Goal: Task Accomplishment & Management: Complete application form

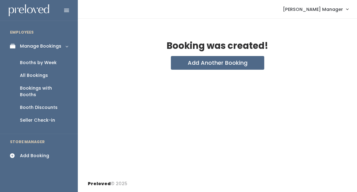
click at [35, 47] on div "Manage Bookings" at bounding box center [40, 46] width 41 height 7
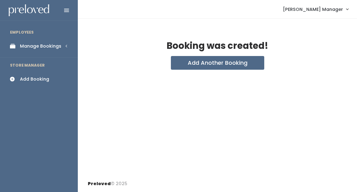
click at [25, 81] on div "Add Booking" at bounding box center [34, 79] width 29 height 7
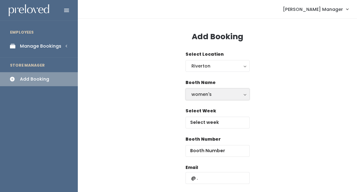
click at [212, 97] on div "women's" at bounding box center [218, 94] width 52 height 7
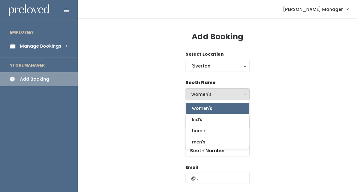
click at [210, 110] on span "women's" at bounding box center [202, 108] width 20 height 7
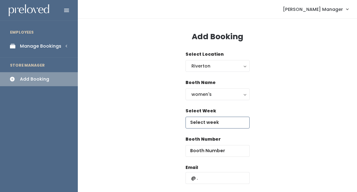
click at [207, 123] on input "text" at bounding box center [218, 123] width 64 height 12
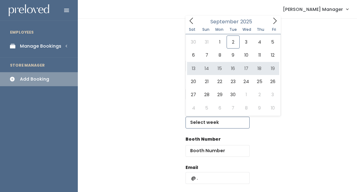
type input "September 13 to September 19"
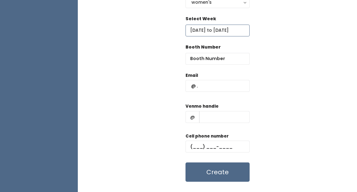
scroll to position [93, 0]
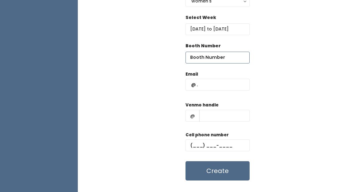
click at [215, 61] on input "number" at bounding box center [218, 58] width 64 height 12
type input "28"
click at [219, 85] on input "text" at bounding box center [218, 85] width 64 height 12
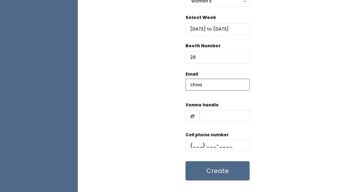
type input "chaaga@msn.com"
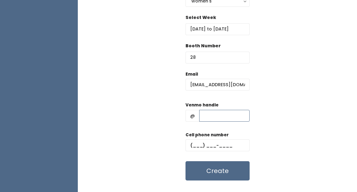
click at [214, 114] on input "text" at bounding box center [224, 116] width 50 height 12
type input "111"
click at [198, 148] on input "text" at bounding box center [218, 146] width 64 height 12
type input "(111) ___-____"
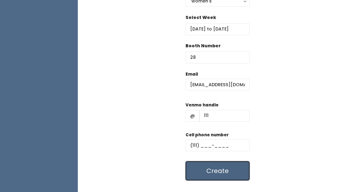
click at [209, 175] on button "Create" at bounding box center [218, 170] width 64 height 19
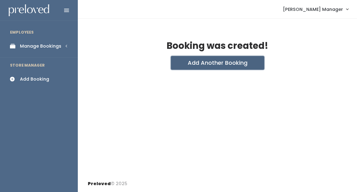
click at [219, 63] on button "Add Another Booking" at bounding box center [217, 63] width 93 height 14
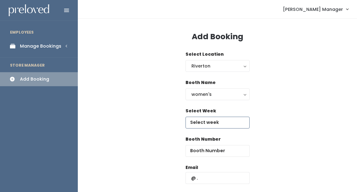
click at [196, 123] on input "text" at bounding box center [218, 123] width 64 height 12
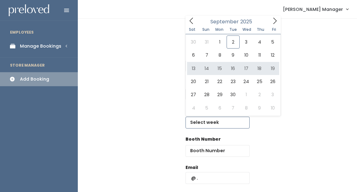
type input "[DATE] to [DATE]"
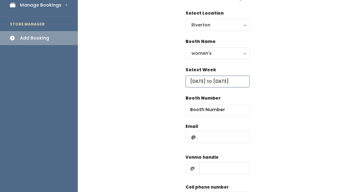
scroll to position [50, 0]
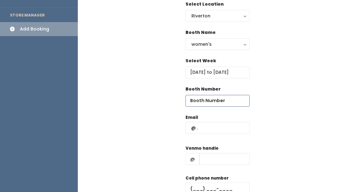
click at [209, 99] on input "number" at bounding box center [218, 101] width 64 height 12
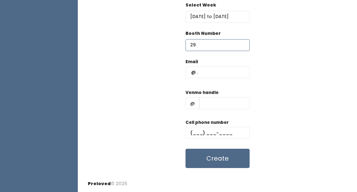
type input "29"
click at [203, 73] on input "text" at bounding box center [218, 72] width 64 height 12
type input "[EMAIL_ADDRESS][DOMAIN_NAME]"
click at [222, 96] on div "Venmo handle @" at bounding box center [218, 101] width 64 height 25
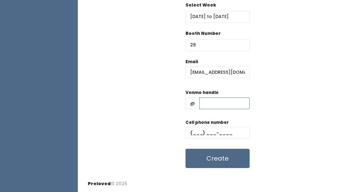
click at [212, 106] on input "text" at bounding box center [224, 104] width 50 height 12
type input "111"
click at [199, 134] on input "text" at bounding box center [218, 133] width 64 height 12
type input "(111) ___-____"
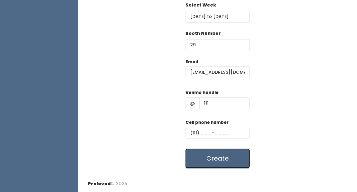
click at [212, 161] on button "Create" at bounding box center [218, 158] width 64 height 19
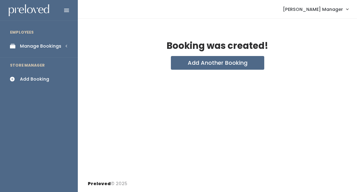
click at [40, 46] on div "Manage Bookings" at bounding box center [40, 46] width 41 height 7
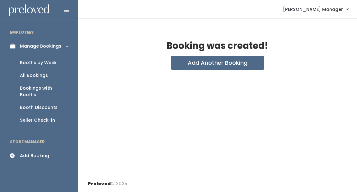
click at [33, 63] on div "Booths by Week" at bounding box center [38, 63] width 37 height 7
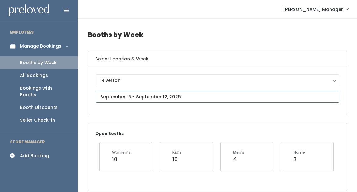
click at [139, 96] on input "text" at bounding box center [218, 97] width 244 height 12
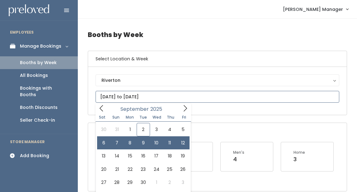
click at [160, 96] on input "September 6 to September 12" at bounding box center [218, 97] width 244 height 12
type input "September 6 to September 12"
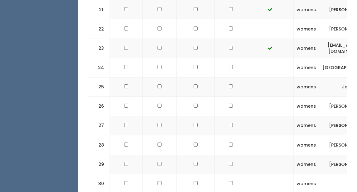
scroll to position [582, 0]
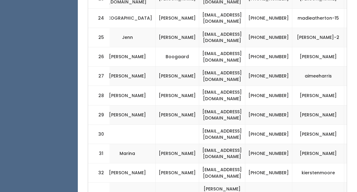
scroll to position [0, 249]
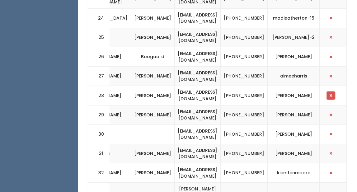
click at [332, 94] on span "button" at bounding box center [331, 96] width 2 height 4
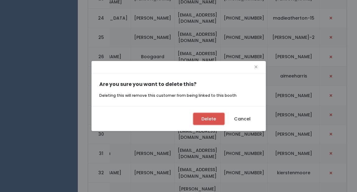
click at [204, 119] on button "Delete" at bounding box center [209, 119] width 31 height 12
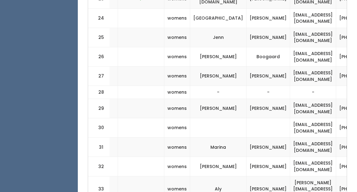
scroll to position [0, 249]
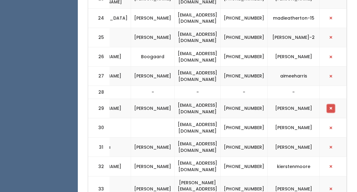
click at [332, 107] on span "button" at bounding box center [331, 109] width 2 height 4
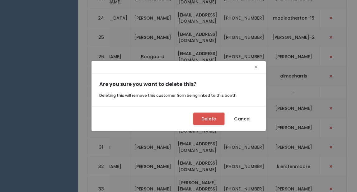
click at [216, 123] on button "Delete" at bounding box center [209, 119] width 31 height 12
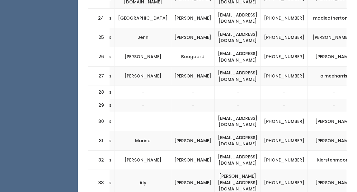
scroll to position [0, 249]
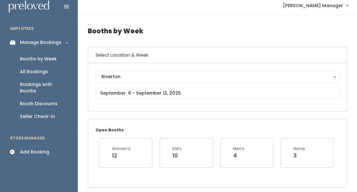
click at [28, 117] on ul "Booths by Week All Bookings Bookings with Booths Booth Discounts Seller Check-in" at bounding box center [39, 88] width 78 height 77
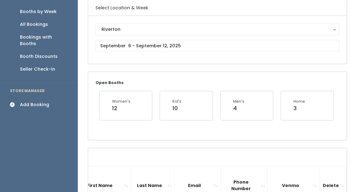
scroll to position [59, 0]
